Goal: Task Accomplishment & Management: Manage account settings

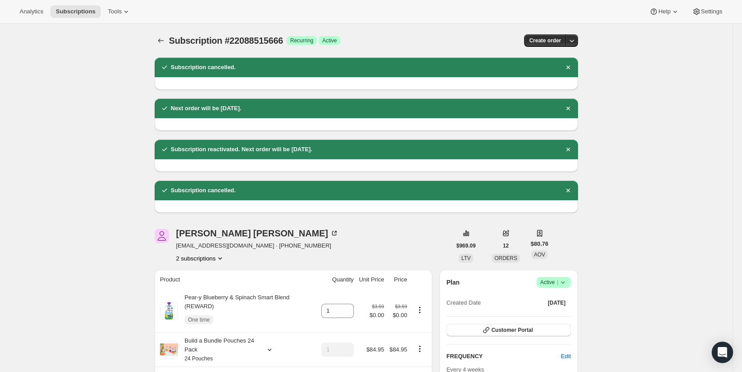
scroll to position [158, 0]
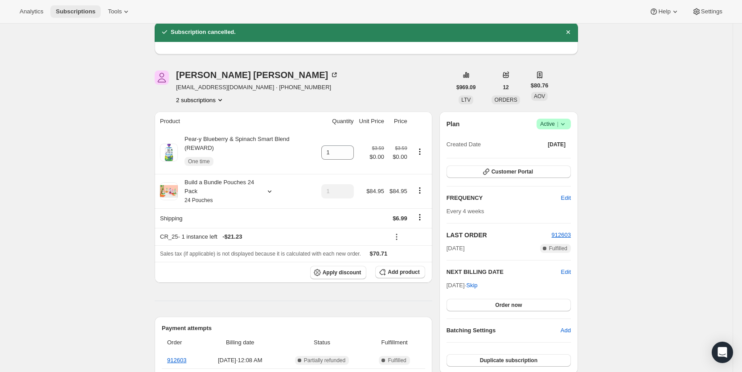
click at [78, 13] on span "Subscriptions" at bounding box center [76, 11] width 40 height 7
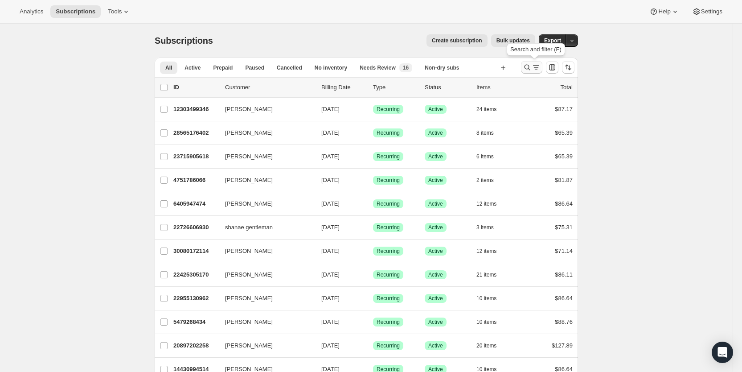
click at [532, 66] on icon "Search and filter results" at bounding box center [527, 67] width 9 height 9
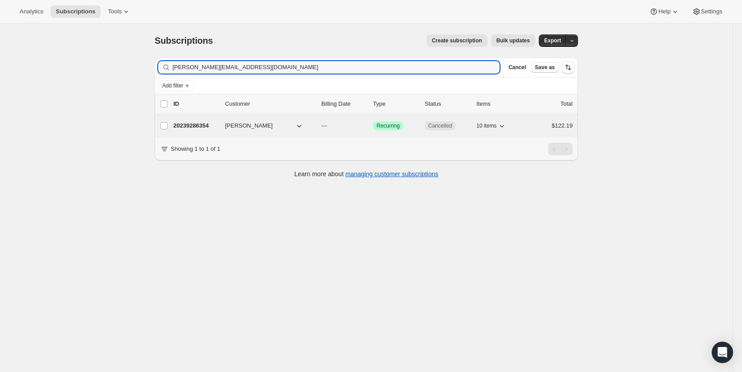
type input "[PERSON_NAME][EMAIL_ADDRESS][DOMAIN_NAME]"
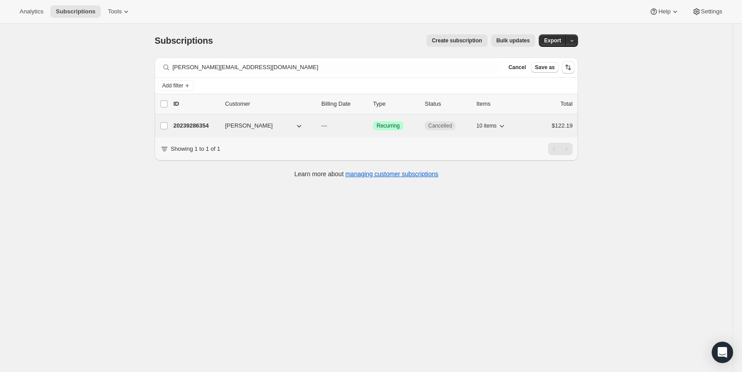
click at [335, 125] on p "---" at bounding box center [343, 125] width 45 height 9
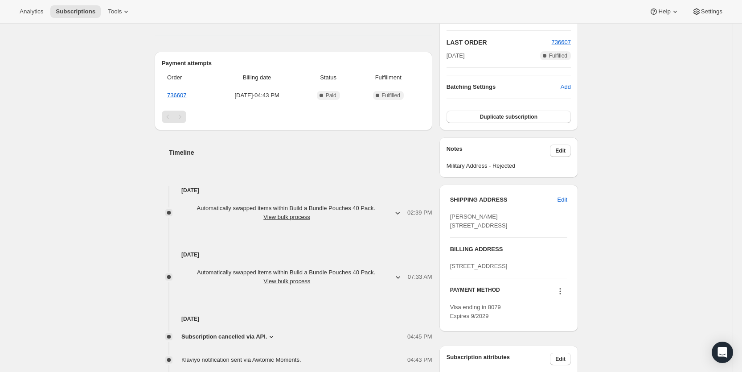
scroll to position [199, 0]
click at [79, 12] on span "Subscriptions" at bounding box center [76, 11] width 40 height 7
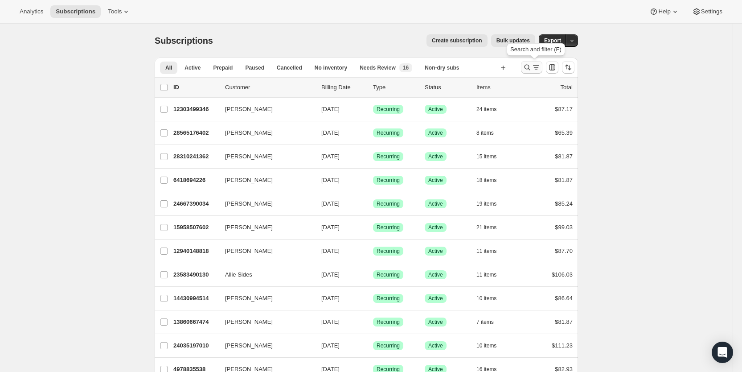
click at [535, 69] on icon "Search and filter results" at bounding box center [536, 67] width 9 height 9
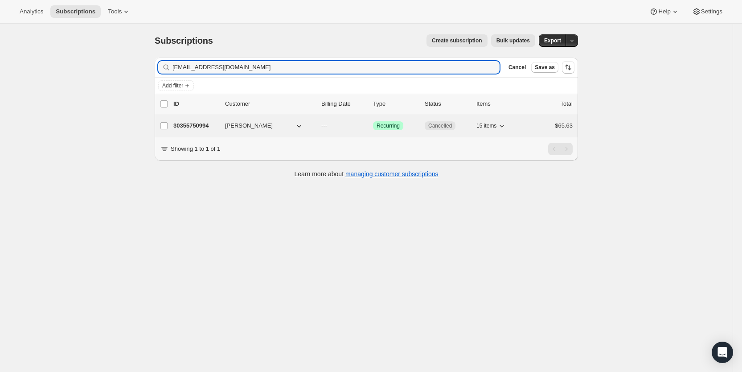
type input "[EMAIL_ADDRESS][DOMAIN_NAME]"
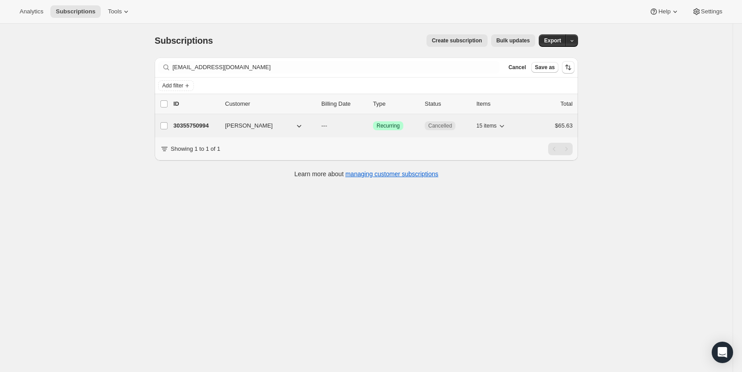
click at [327, 123] on span "---" at bounding box center [324, 125] width 6 height 7
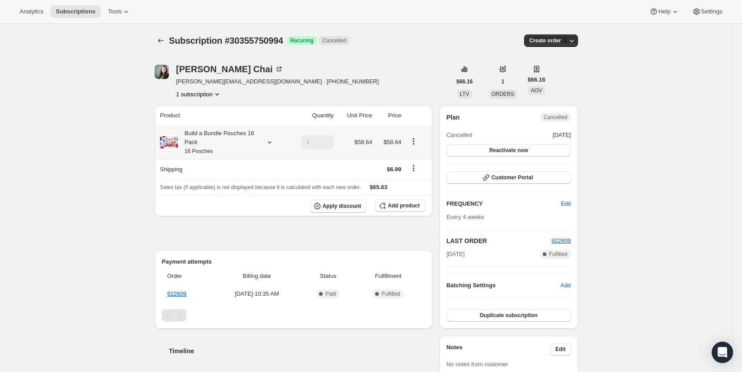
click at [273, 142] on icon at bounding box center [269, 142] width 9 height 9
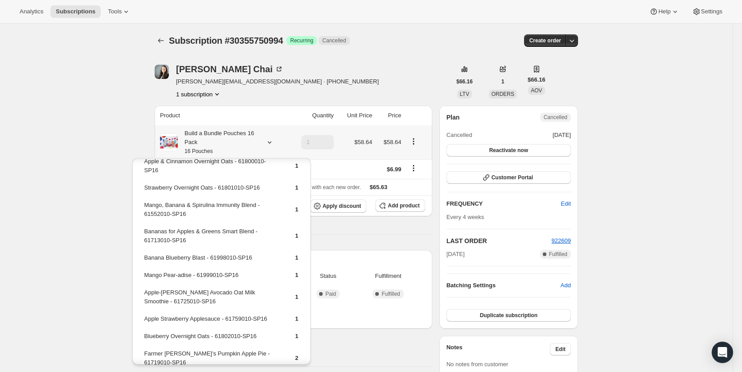
scroll to position [156, 0]
